Goal: Task Accomplishment & Management: Complete application form

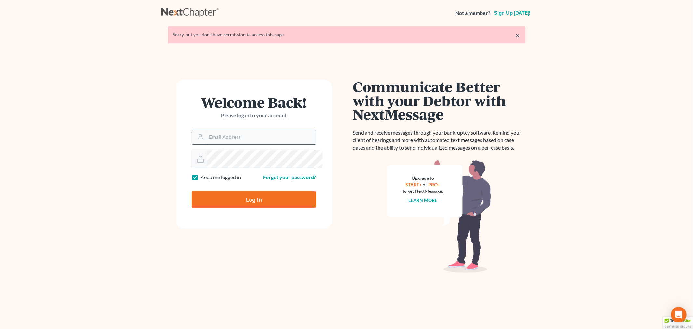
click at [254, 144] on input "Email Address" at bounding box center [262, 137] width 110 height 14
type input "[PERSON_NAME][EMAIL_ADDRESS][DOMAIN_NAME]"
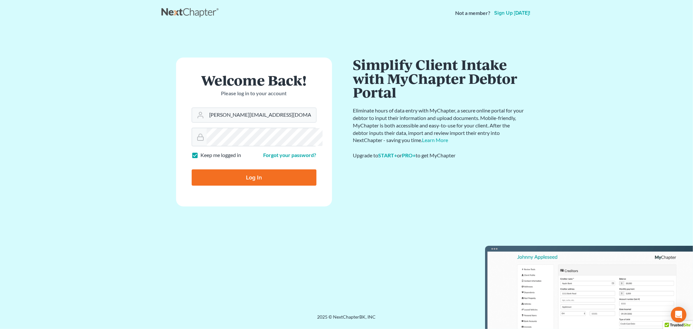
click at [259, 186] on input "Log In" at bounding box center [254, 177] width 125 height 16
type input "Thinking..."
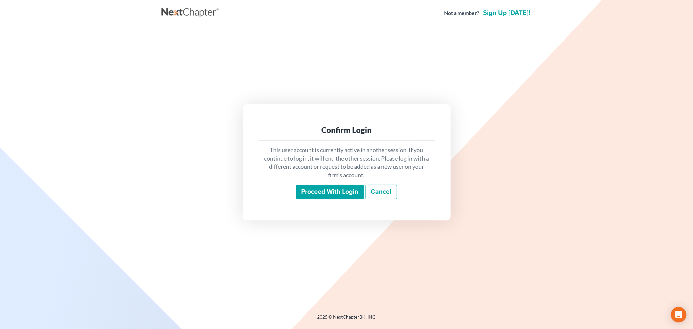
click at [303, 193] on input "Proceed with login" at bounding box center [330, 192] width 68 height 15
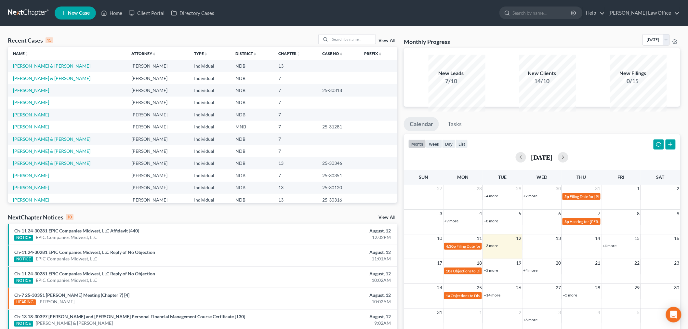
click at [41, 117] on link "[PERSON_NAME]" at bounding box center [31, 115] width 36 height 6
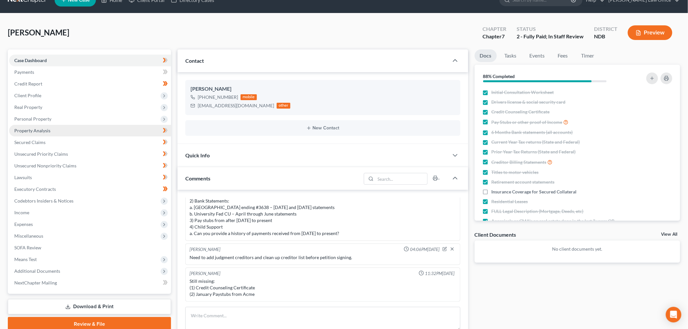
scroll to position [36, 0]
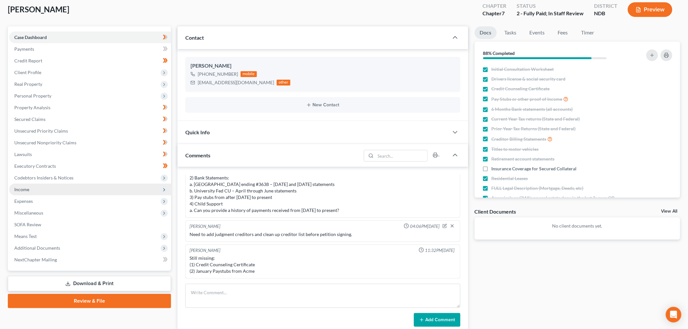
drag, startPoint x: 35, startPoint y: 245, endPoint x: 47, endPoint y: 248, distance: 12.4
click at [29, 192] on span "Income" at bounding box center [21, 190] width 15 height 6
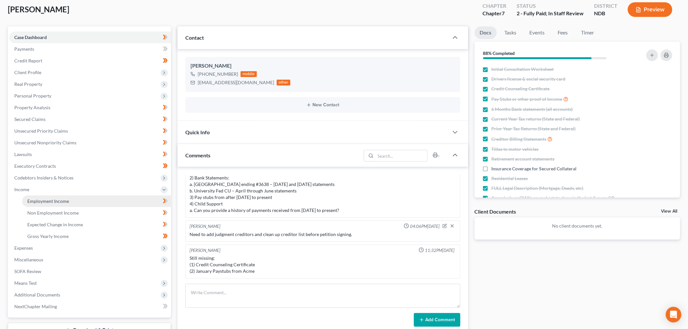
click at [45, 204] on span "Employment Income" at bounding box center [48, 201] width 42 height 6
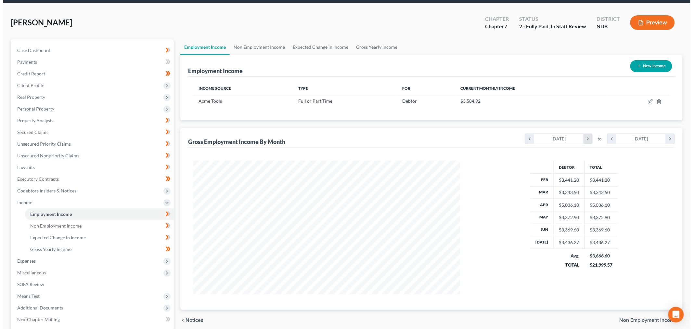
scroll to position [36, 0]
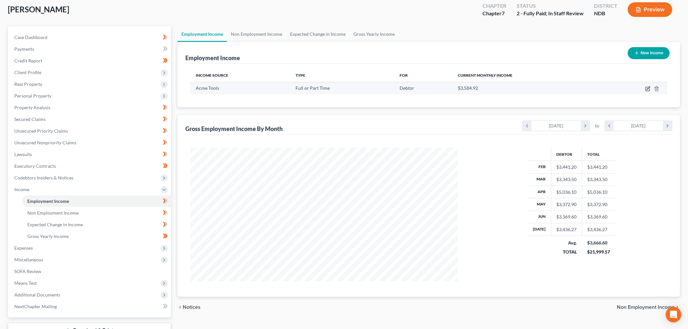
click at [645, 91] on icon "button" at bounding box center [647, 88] width 5 height 5
select select "0"
select select "29"
select select "1"
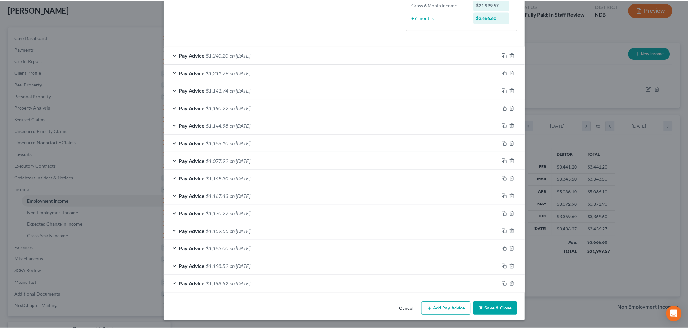
scroll to position [290, 0]
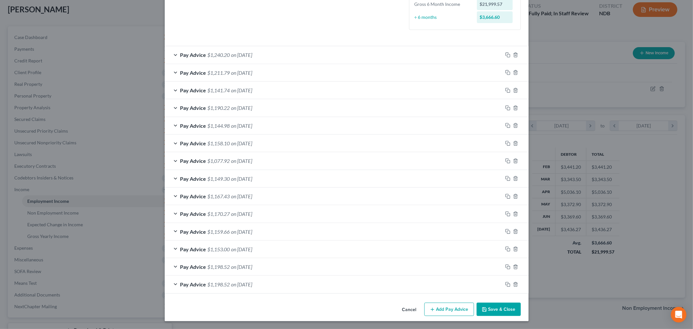
click at [521, 307] on button "Save & Close" at bounding box center [499, 310] width 44 height 14
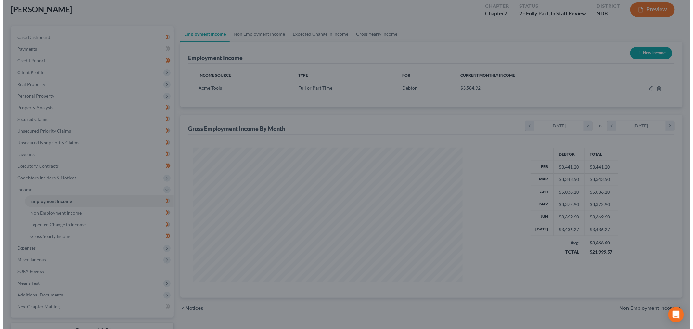
scroll to position [324887, 324752]
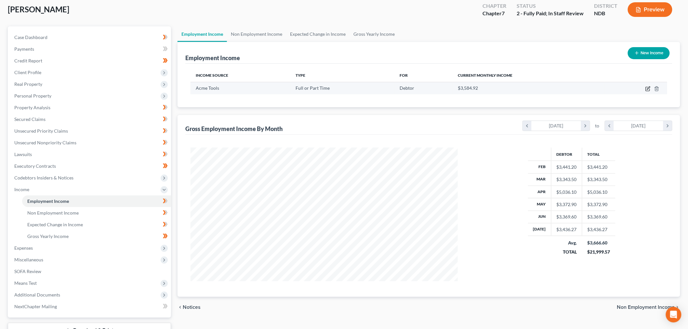
click at [647, 89] on icon "button" at bounding box center [648, 87] width 3 height 3
select select "0"
select select "29"
select select "1"
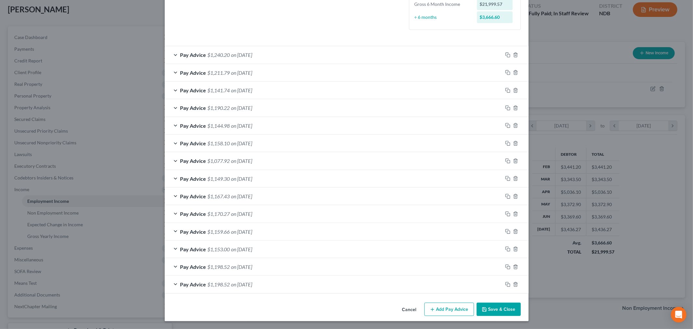
scroll to position [253, 0]
click at [252, 46] on div "Pay Advice $1,240.20 on 08/06/2025" at bounding box center [334, 54] width 338 height 17
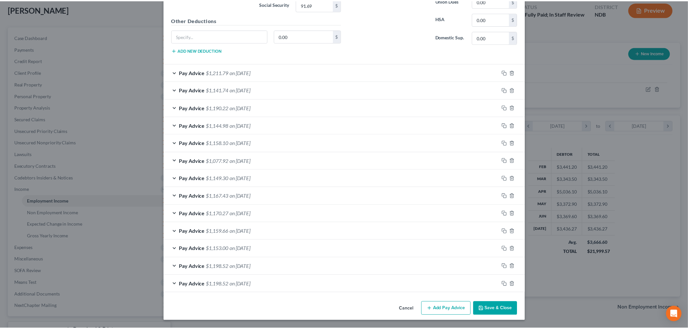
scroll to position [532, 0]
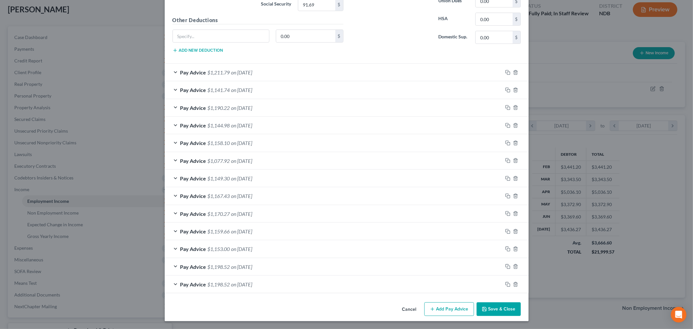
click at [521, 307] on button "Save & Close" at bounding box center [499, 309] width 44 height 14
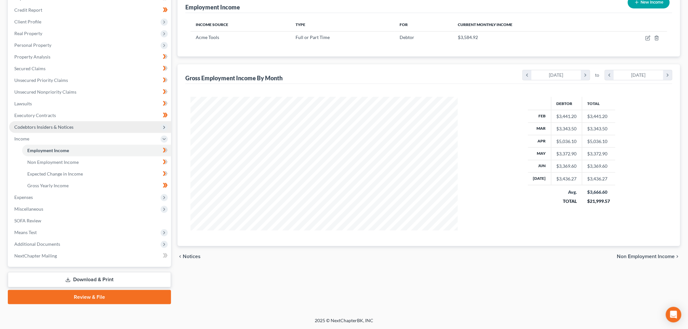
scroll to position [144, 0]
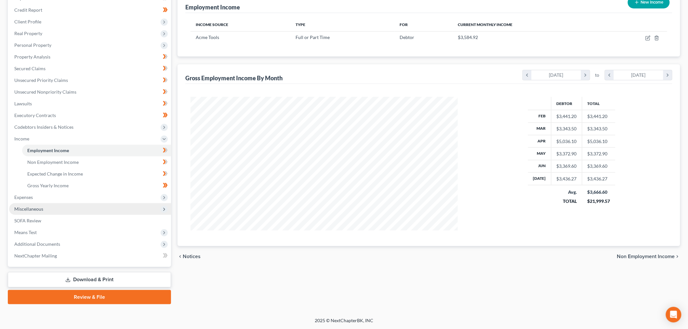
click at [43, 212] on span "Miscellaneous" at bounding box center [28, 209] width 29 height 6
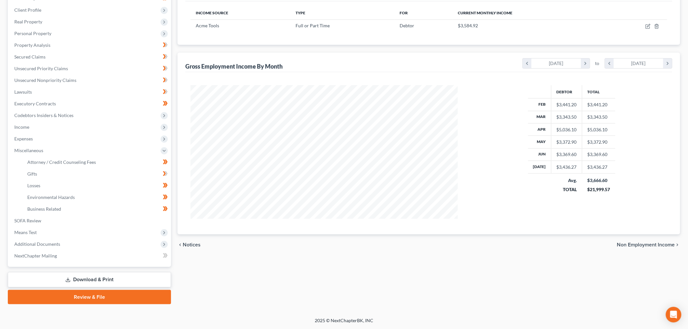
drag, startPoint x: 95, startPoint y: 269, endPoint x: 273, endPoint y: 249, distance: 179.5
click at [95, 272] on link "Download & Print" at bounding box center [89, 279] width 163 height 15
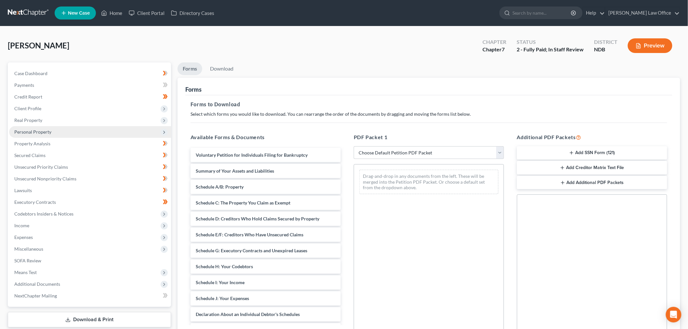
click at [49, 135] on span "Personal Property" at bounding box center [32, 132] width 37 height 6
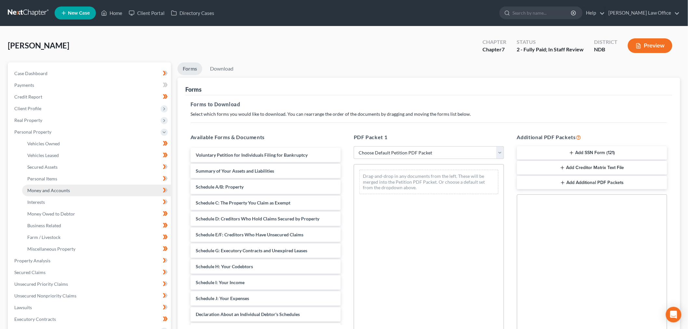
click at [63, 193] on span "Money and Accounts" at bounding box center [48, 191] width 43 height 6
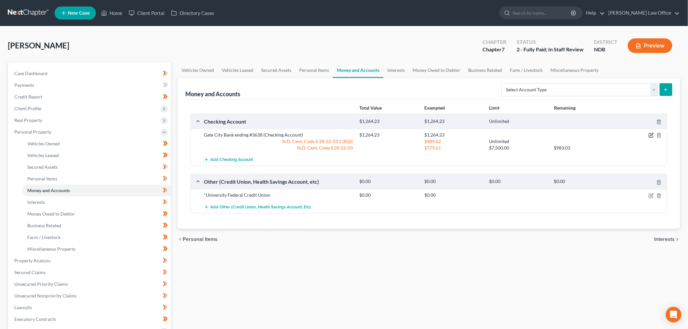
click at [648, 138] on icon "button" at bounding box center [650, 135] width 5 height 5
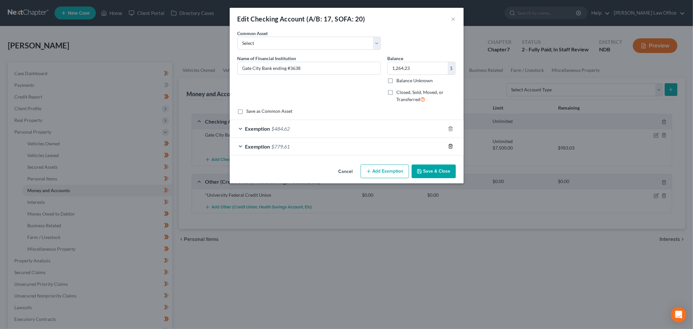
click at [452, 149] on icon "button" at bounding box center [450, 146] width 3 height 4
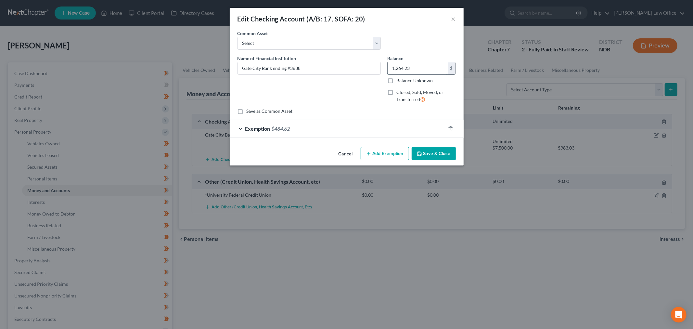
click at [440, 74] on input "1,264.23" at bounding box center [418, 68] width 60 height 12
type input "50"
click at [375, 137] on div "Exemption $484.62" at bounding box center [338, 128] width 216 height 17
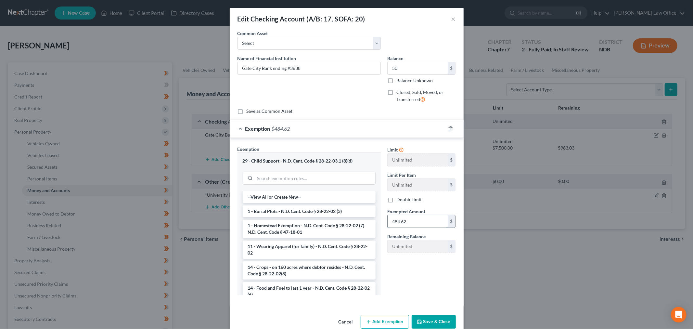
click at [420, 228] on input "484.62" at bounding box center [418, 221] width 60 height 12
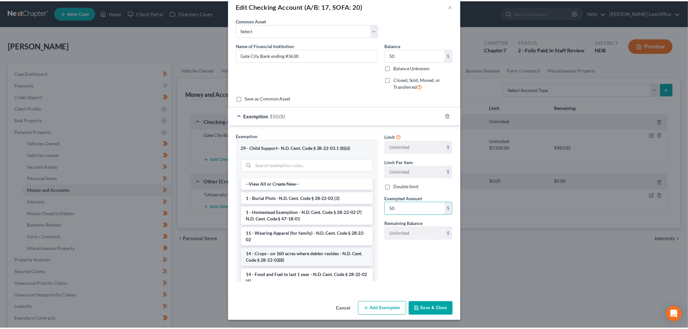
scroll to position [97, 0]
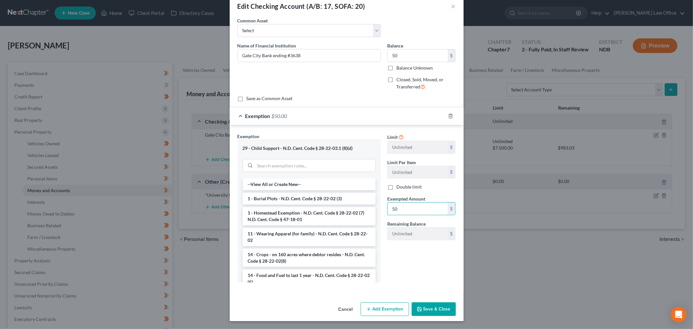
type input "50"
click at [456, 308] on button "Save & Close" at bounding box center [434, 309] width 44 height 14
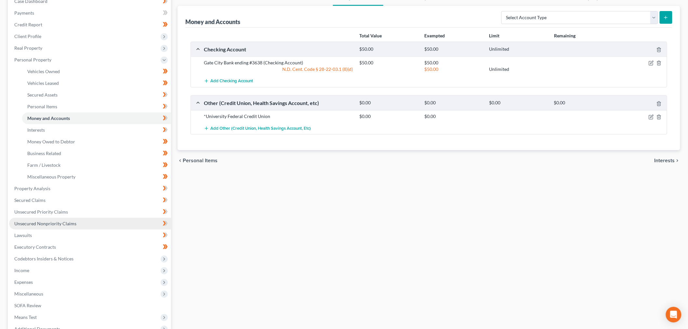
click at [76, 226] on span "Unsecured Nonpriority Claims" at bounding box center [45, 224] width 62 height 6
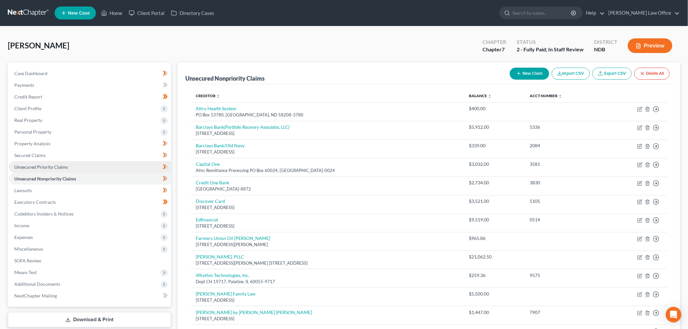
click at [95, 173] on link "Unsecured Priority Claims" at bounding box center [90, 167] width 162 height 12
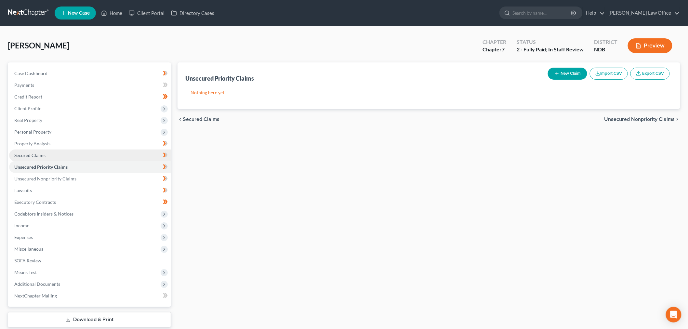
click at [70, 161] on link "Secured Claims" at bounding box center [90, 156] width 162 height 12
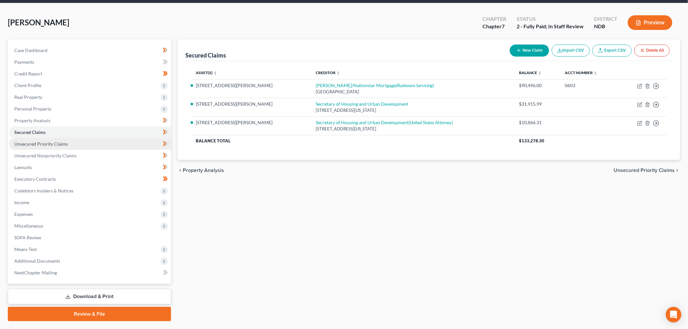
scroll to position [72, 0]
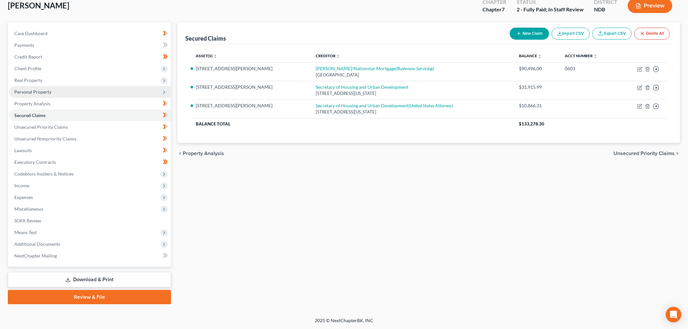
click at [83, 90] on span "Personal Property" at bounding box center [90, 92] width 162 height 12
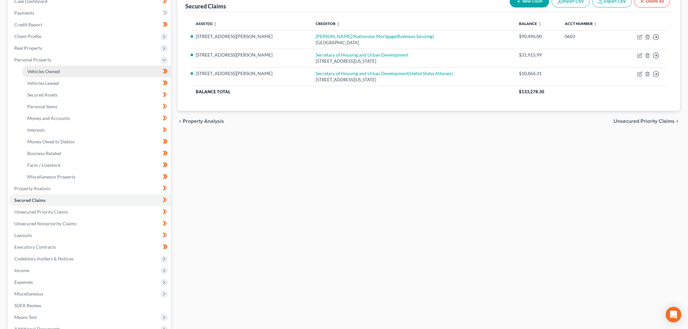
click at [79, 77] on link "Vehicles Owned" at bounding box center [96, 72] width 149 height 12
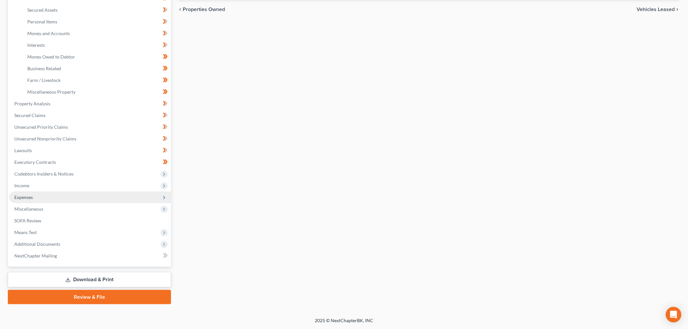
scroll to position [216, 0]
click at [43, 212] on span "Miscellaneous" at bounding box center [28, 209] width 29 height 6
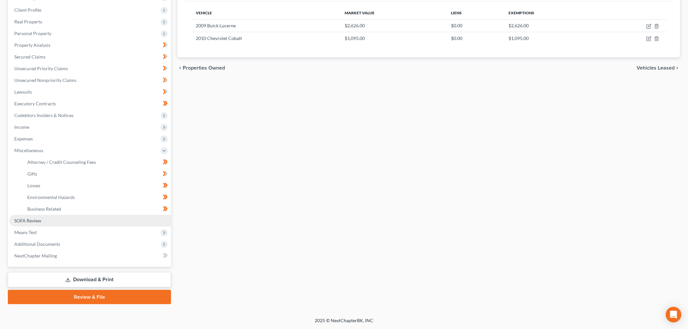
scroll to position [204, 0]
click at [41, 218] on span "SOFA Review" at bounding box center [27, 221] width 27 height 6
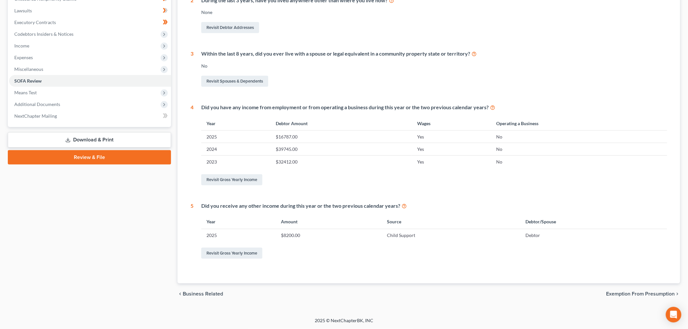
scroll to position [72, 0]
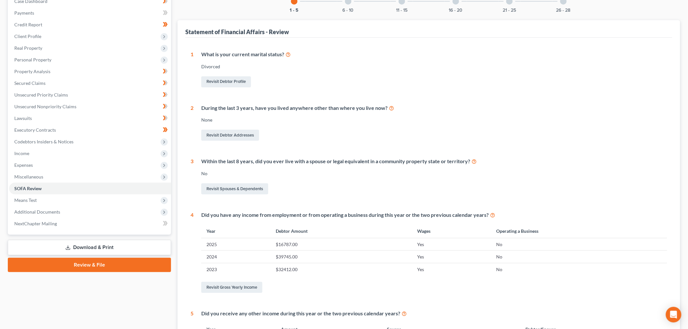
click at [337, 12] on div "6 - 10" at bounding box center [348, 1] width 22 height 22
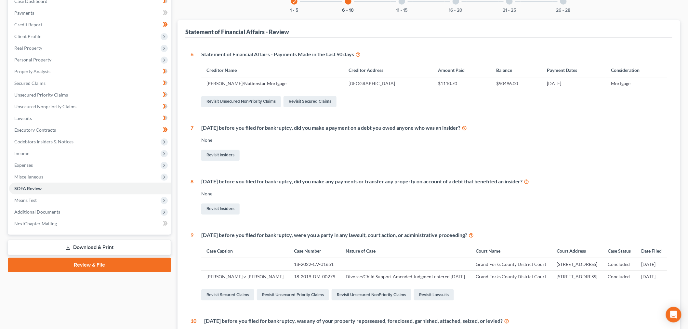
scroll to position [180, 0]
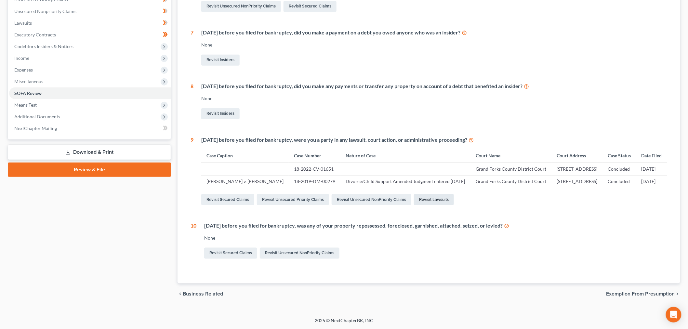
click at [454, 205] on link "Revisit Lawsuits" at bounding box center [434, 199] width 40 height 11
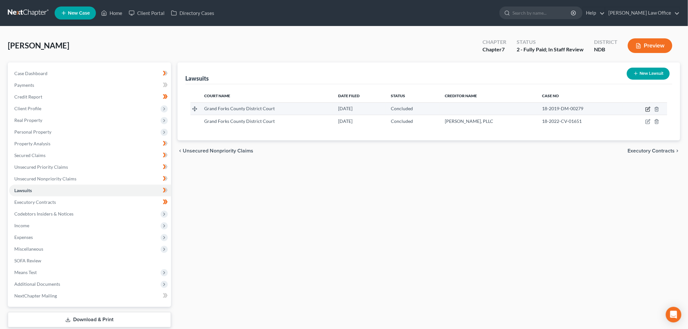
click at [645, 112] on icon "button" at bounding box center [647, 109] width 5 height 5
select select "29"
select select "2"
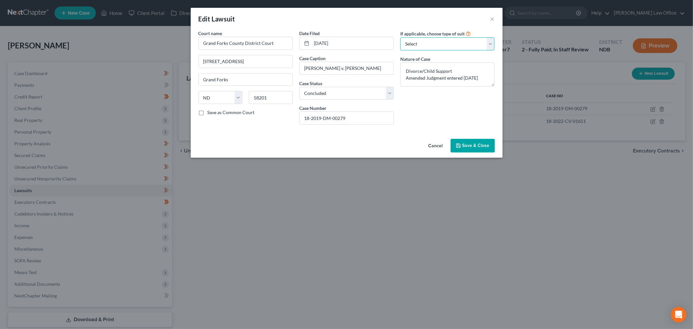
click at [489, 50] on select "Select Repossession Garnishment Foreclosure Attached, Seized, Or Levied Other" at bounding box center [447, 43] width 95 height 13
click at [413, 46] on select "Select Repossession Garnishment Foreclosure Attached, Seized, Or Levied Other" at bounding box center [447, 43] width 95 height 13
click at [495, 152] on button "Save & Close" at bounding box center [473, 146] width 44 height 14
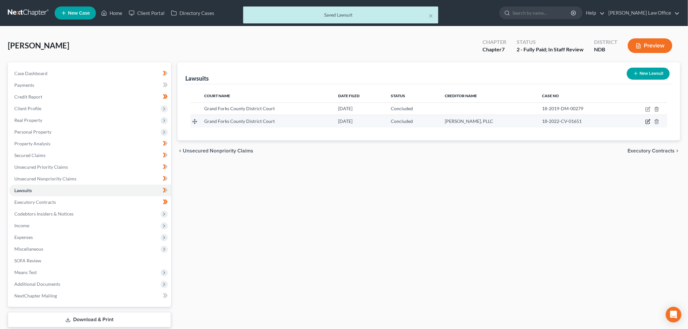
click at [645, 124] on icon "button" at bounding box center [647, 121] width 5 height 5
select select "29"
select select "2"
select select "29"
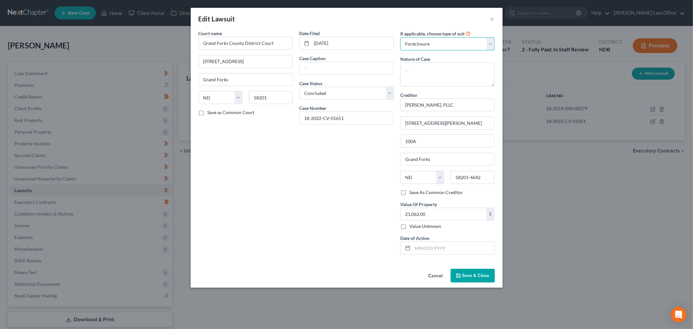
click at [488, 50] on select "Select Repossession Garnishment Foreclosure Attached, Seized, Or Levied Other" at bounding box center [447, 43] width 95 height 13
select select
click at [413, 46] on select "Select Repossession Garnishment Foreclosure Attached, Seized, Or Levied Other" at bounding box center [447, 43] width 95 height 13
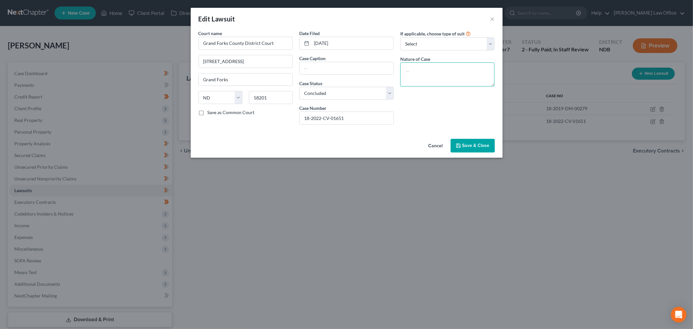
drag, startPoint x: 456, startPoint y: 99, endPoint x: 463, endPoint y: 109, distance: 11.7
click at [460, 86] on textarea at bounding box center [447, 74] width 95 height 24
type textarea "Collection"
click at [350, 74] on input "text" at bounding box center [347, 68] width 94 height 12
type input "Hankey Law v. Olsen, Ericka"
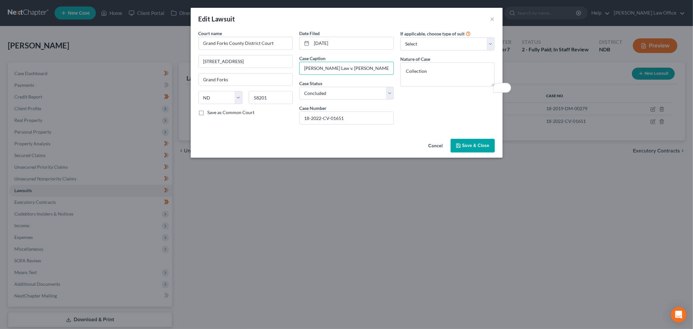
click at [489, 152] on button "Save & Close" at bounding box center [473, 146] width 44 height 14
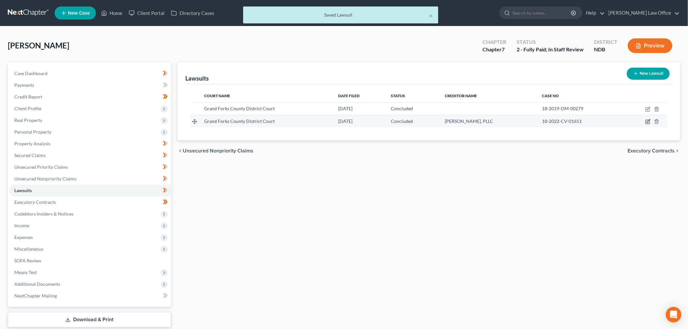
click at [645, 124] on icon "button" at bounding box center [647, 121] width 5 height 5
select select "29"
select select "2"
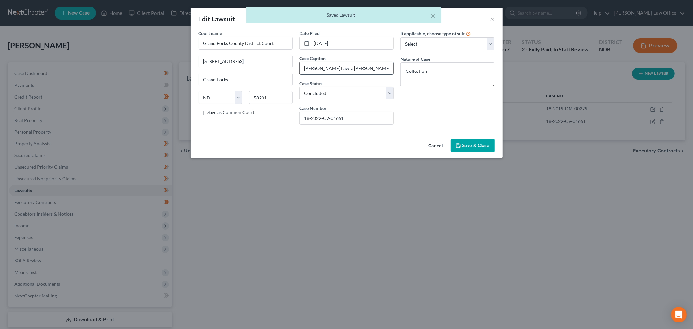
click at [322, 74] on input "Hankey Law v. Olsen, Ericka" at bounding box center [347, 68] width 94 height 12
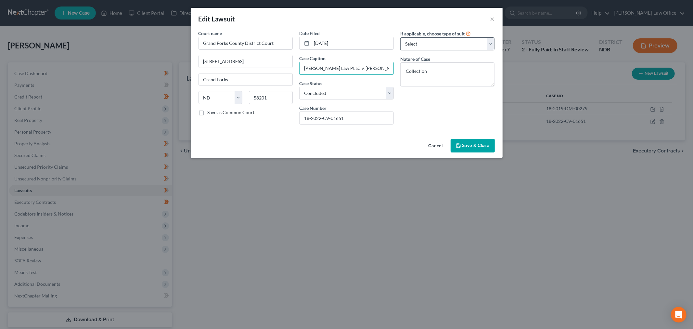
type input "Hankey Law PLLC v. Olsen, Ericka"
click at [472, 50] on select "Select Repossession Garnishment Foreclosure Attached, Seized, Or Levied Other" at bounding box center [447, 43] width 95 height 13
select select "2"
click at [410, 46] on select "Select Repossession Garnishment Foreclosure Attached, Seized, Or Levied Other" at bounding box center [447, 43] width 95 height 13
select select "29"
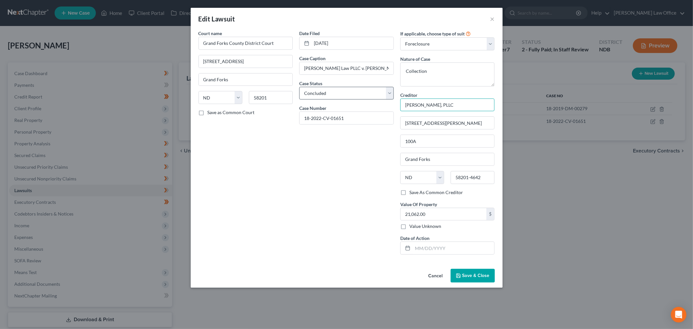
drag, startPoint x: 485, startPoint y: 132, endPoint x: 402, endPoint y: 119, distance: 84.2
click at [402, 119] on div "Court name * Grand Forks County District Court 124 S. 4th St. Grand Forks State…" at bounding box center [346, 145] width 303 height 230
click at [437, 50] on select "Select Repossession Garnishment Foreclosure Attached, Seized, Or Levied Other" at bounding box center [447, 43] width 95 height 13
select select
click at [413, 46] on select "Select Repossession Garnishment Foreclosure Attached, Seized, Or Levied Other" at bounding box center [447, 43] width 95 height 13
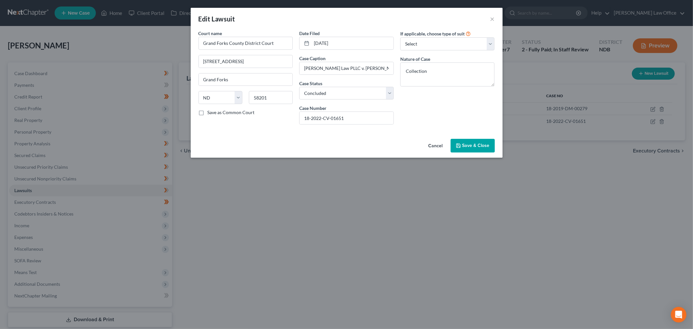
drag, startPoint x: 501, startPoint y: 182, endPoint x: 500, endPoint y: 178, distance: 4.1
click at [490, 148] on span "Save & Close" at bounding box center [476, 146] width 27 height 6
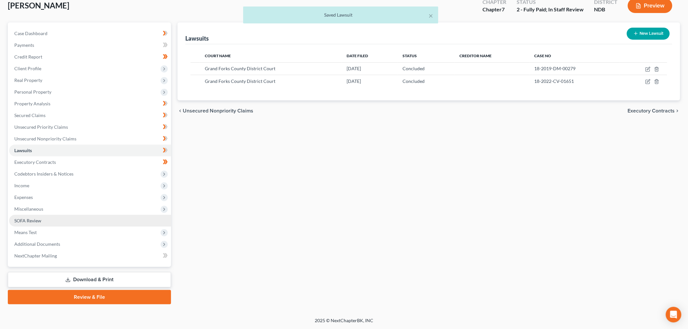
click at [55, 227] on link "SOFA Review" at bounding box center [90, 221] width 162 height 12
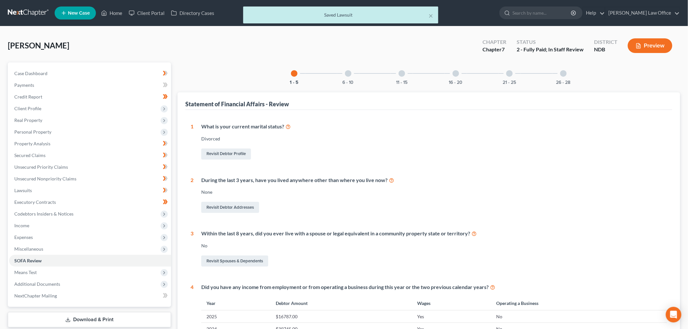
click at [394, 85] on div "11 - 15" at bounding box center [402, 73] width 22 height 22
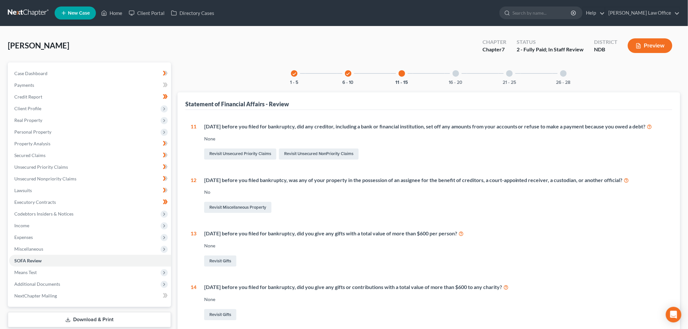
click at [460, 85] on div "16 - 20" at bounding box center [456, 73] width 22 height 22
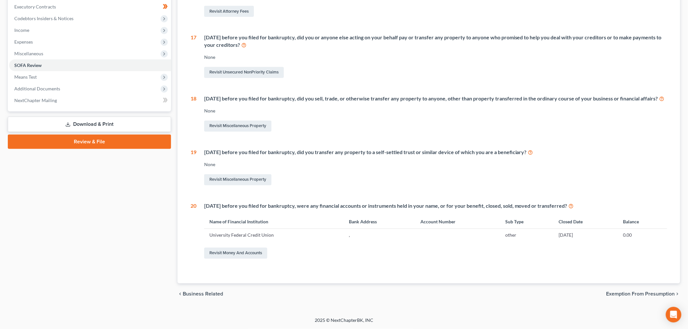
scroll to position [349, 0]
click at [255, 248] on link "Revisit Money and Accounts" at bounding box center [235, 253] width 63 height 11
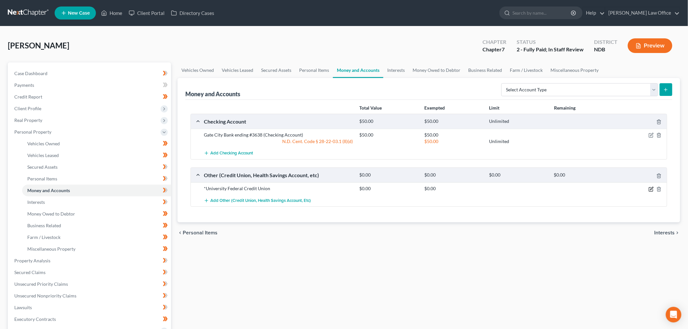
click at [648, 192] on icon "button" at bounding box center [650, 189] width 5 height 5
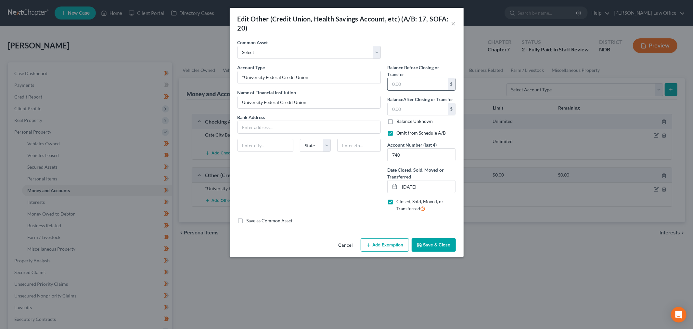
click at [427, 90] on input "text" at bounding box center [418, 84] width 60 height 12
type input "0"
click at [456, 252] on button "Save & Close" at bounding box center [434, 245] width 44 height 14
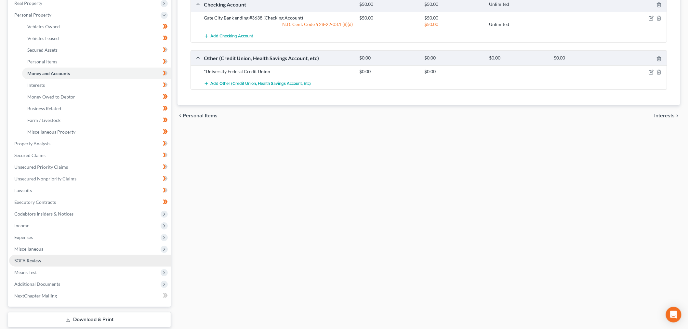
scroll to position [180, 0]
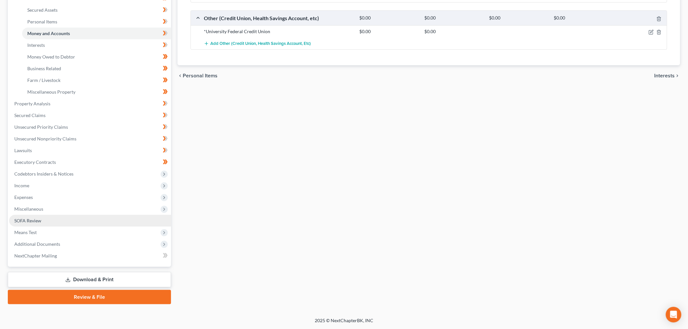
click at [55, 227] on link "SOFA Review" at bounding box center [90, 221] width 162 height 12
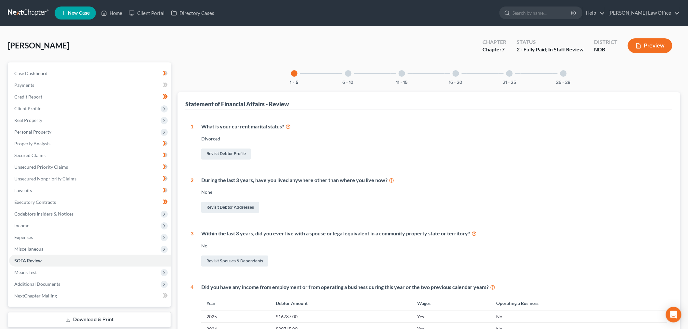
click at [341, 85] on div "1 - 5 6 - 10 11 - 15 16 - 20 21 - 25 26 - 28" at bounding box center [428, 73] width 291 height 22
click at [337, 85] on div "6 - 10" at bounding box center [348, 73] width 22 height 22
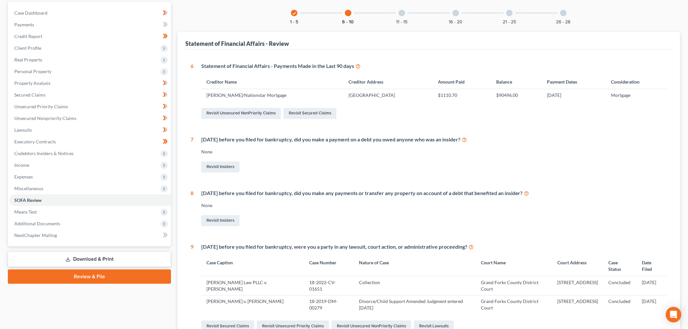
scroll to position [59, 0]
click at [400, 43] on div "check 1 - 5 6 - 10 11 - 15 16 - 20 21 - 25 26 - 28 Statement of Financial Affai…" at bounding box center [428, 207] width 503 height 408
click at [394, 25] on div "11 - 15" at bounding box center [402, 14] width 22 height 22
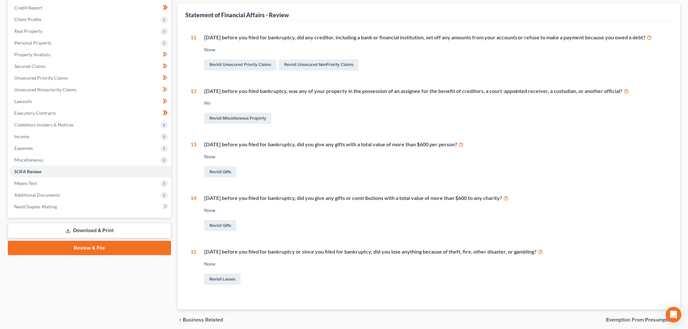
scroll to position [23, 0]
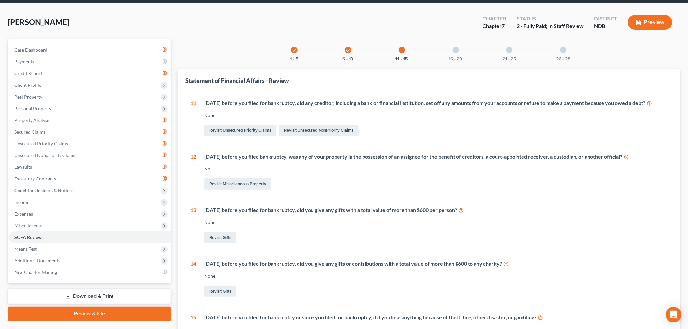
click at [467, 61] on div "16 - 20" at bounding box center [456, 50] width 22 height 22
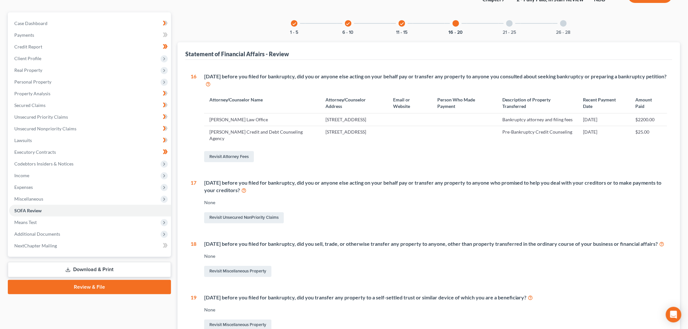
scroll to position [0, 0]
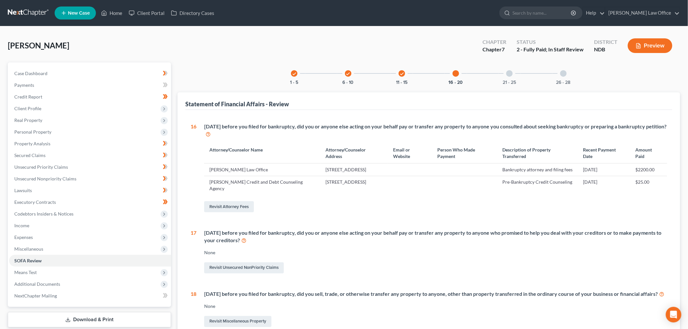
click at [520, 85] on div "21 - 25" at bounding box center [509, 73] width 22 height 22
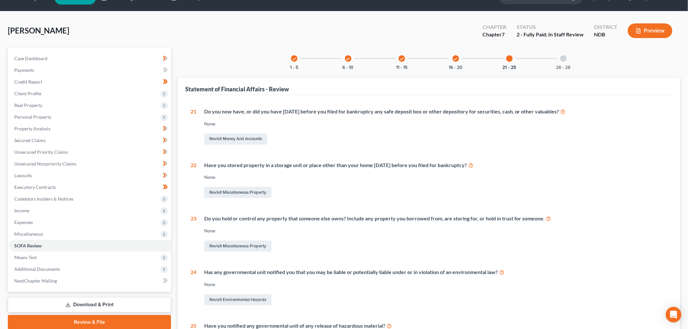
click at [459, 62] on div "check" at bounding box center [455, 58] width 7 height 7
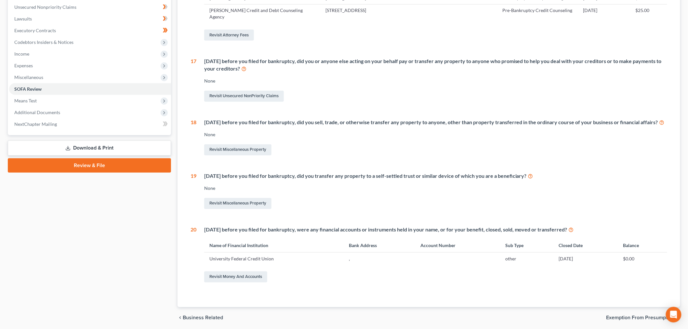
scroll to position [304, 0]
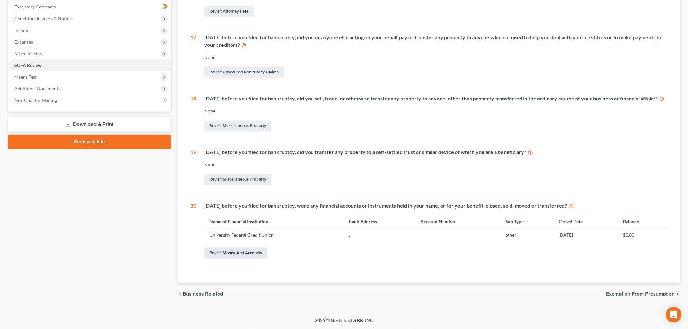
click at [255, 259] on link "Revisit Money and Accounts" at bounding box center [235, 253] width 63 height 11
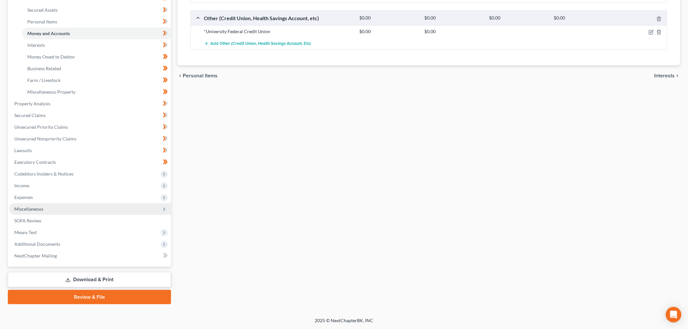
scroll to position [253, 0]
click at [37, 234] on span "Means Test" at bounding box center [25, 232] width 22 height 6
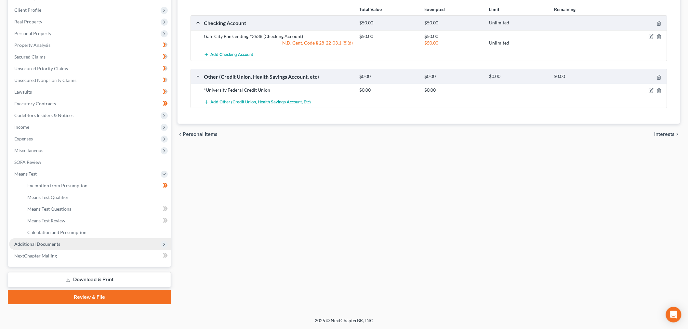
scroll to position [204, 0]
click at [69, 194] on span "Means Test Qualifier" at bounding box center [47, 197] width 41 height 6
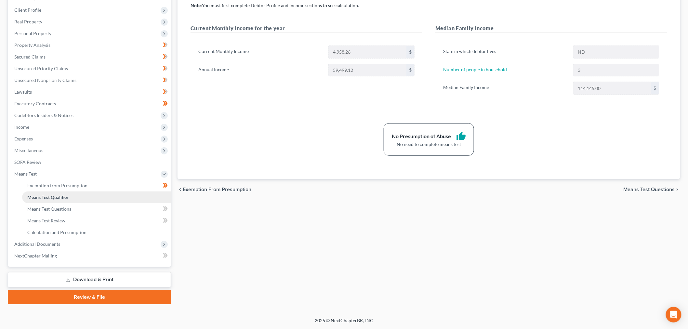
scroll to position [204, 0]
click at [76, 272] on link "Download & Print" at bounding box center [89, 279] width 163 height 15
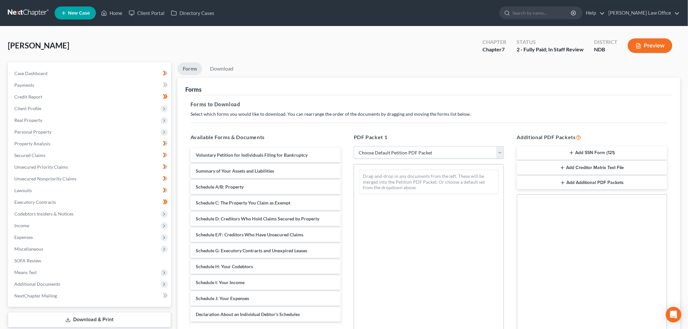
click at [421, 159] on select "Choose Default Petition PDF Packet Complete Bankruptcy Petition (all forms and …" at bounding box center [429, 152] width 150 height 13
select select "6"
click at [355, 159] on select "Choose Default Petition PDF Packet Complete Bankruptcy Petition (all forms and …" at bounding box center [429, 152] width 150 height 13
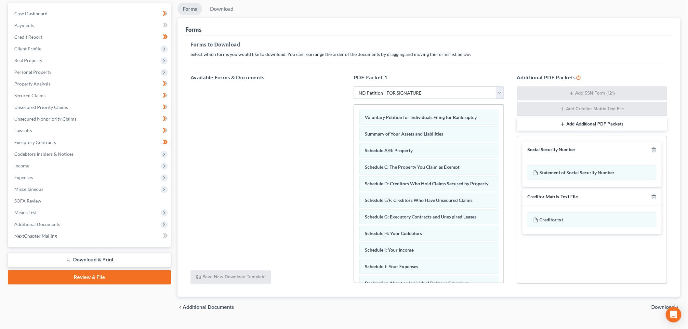
scroll to position [133, 0]
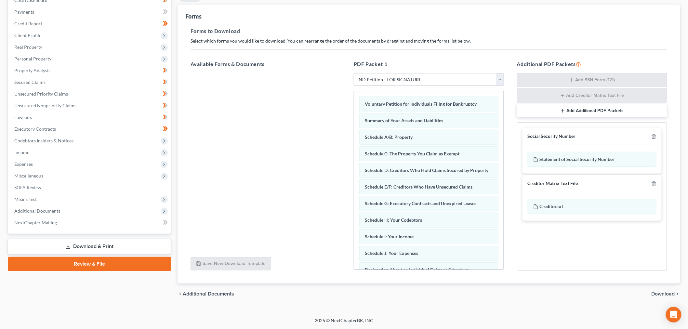
click at [657, 291] on span "Download" at bounding box center [662, 293] width 23 height 5
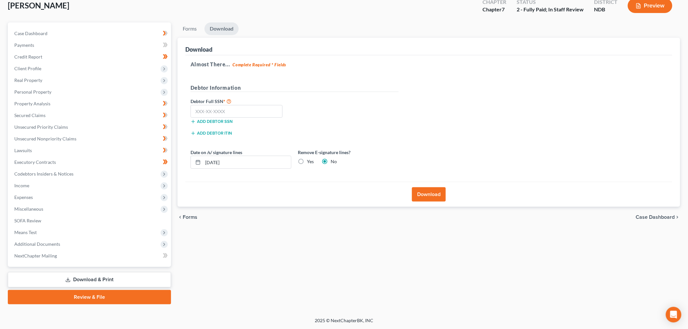
scroll to position [131, 0]
click at [257, 105] on input "text" at bounding box center [236, 111] width 92 height 13
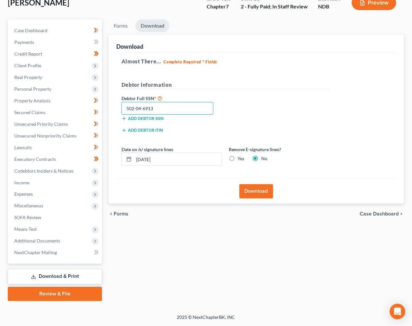
type input "502-04-6913"
click at [245, 155] on label "Yes" at bounding box center [241, 158] width 7 height 7
drag, startPoint x: 262, startPoint y: 130, endPoint x: 255, endPoint y: 131, distance: 7.8
click at [245, 155] on label "Yes" at bounding box center [241, 158] width 7 height 7
click at [245, 155] on input "Yes" at bounding box center [243, 157] width 4 height 4
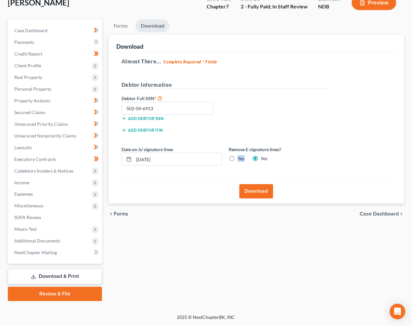
radio input "true"
radio input "false"
click at [222, 153] on input "08/12/2025" at bounding box center [178, 159] width 88 height 12
click at [259, 184] on button "Download" at bounding box center [257, 191] width 34 height 14
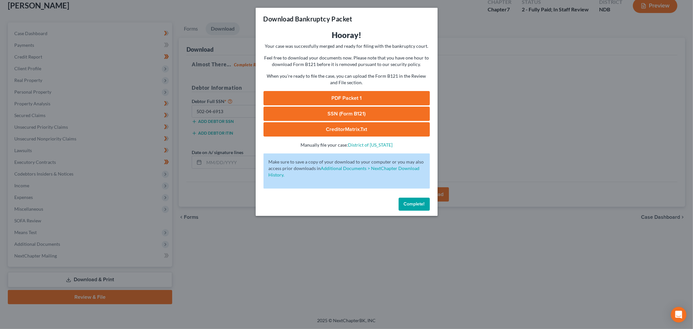
click at [333, 105] on link "PDF Packet 1" at bounding box center [347, 98] width 166 height 14
click at [334, 121] on link "SSN (Form B121)" at bounding box center [347, 114] width 166 height 14
drag, startPoint x: 427, startPoint y: 259, endPoint x: 303, endPoint y: 197, distance: 139.1
click at [427, 211] on button "Complete!" at bounding box center [414, 204] width 31 height 13
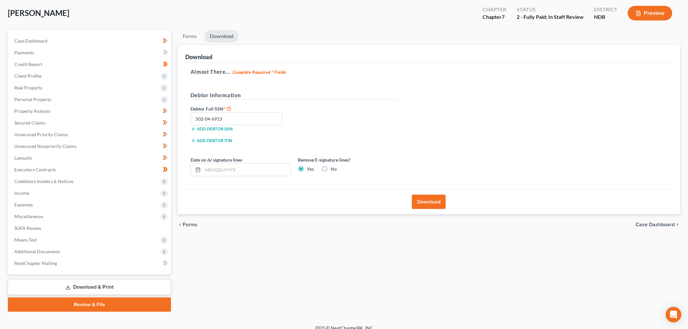
scroll to position [0, 0]
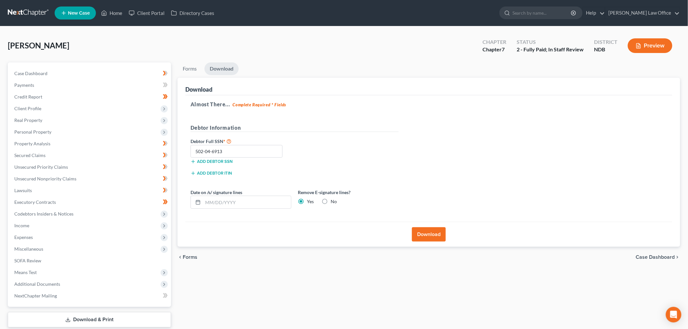
click at [47, 12] on link at bounding box center [29, 13] width 42 height 12
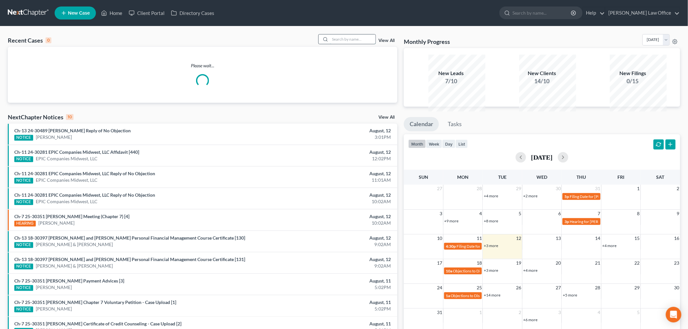
click at [339, 44] on input "search" at bounding box center [353, 38] width 46 height 9
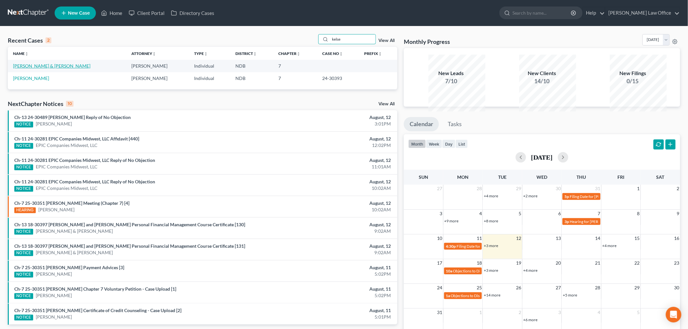
type input "kelse"
click at [59, 69] on link "[PERSON_NAME] & [PERSON_NAME]" at bounding box center [51, 66] width 77 height 6
